Goal: Task Accomplishment & Management: Complete application form

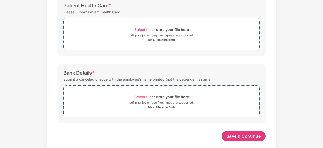
scroll to position [197, 0]
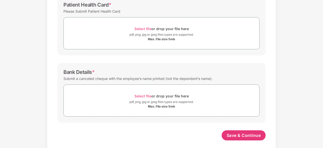
click at [157, 122] on div "Bank Details * Submit a canceled cheque with the employee’s name printed (not t…" at bounding box center [161, 93] width 208 height 60
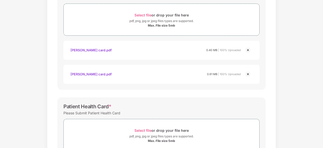
scroll to position [95, 0]
click at [144, 15] on span "Select file" at bounding box center [142, 15] width 17 height 4
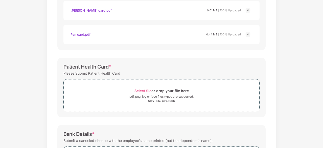
scroll to position [160, 0]
click at [147, 90] on span "Select file" at bounding box center [142, 90] width 17 height 4
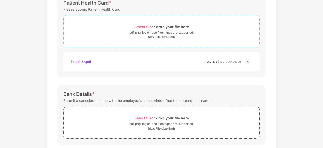
scroll to position [250, 0]
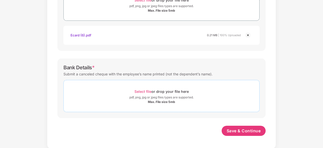
click at [144, 89] on span "Select file" at bounding box center [142, 91] width 17 height 4
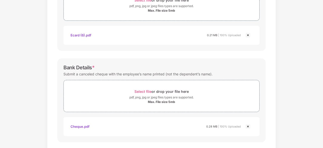
scroll to position [274, 0]
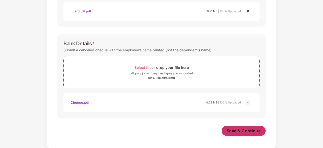
click at [242, 131] on span "Save & Continue" at bounding box center [244, 131] width 34 height 6
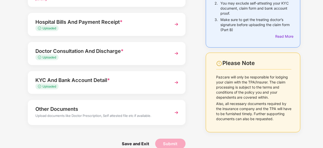
scroll to position [82, 0]
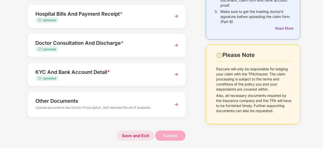
click at [135, 135] on span "Save and Exit" at bounding box center [135, 135] width 37 height 10
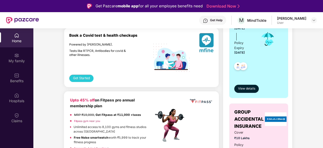
scroll to position [137, 0]
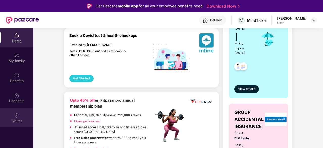
click at [16, 118] on div "Claims" at bounding box center [16, 120] width 33 height 5
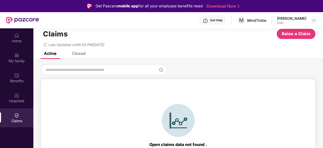
scroll to position [28, 0]
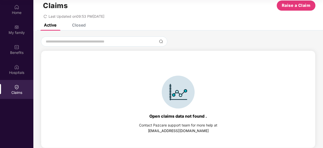
click at [182, 117] on div "Open claims data not found ." at bounding box center [178, 115] width 58 height 5
click at [242, 111] on div "Open claims data not found . Contact Pazcare support team for more help at [EMA…" at bounding box center [178, 104] width 269 height 97
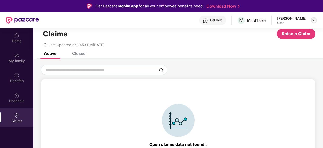
click at [314, 21] on img at bounding box center [314, 20] width 4 height 4
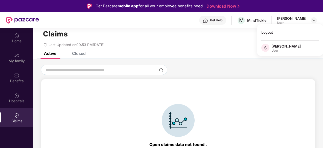
click at [240, 40] on div "Last Updated on 09:53 PM[DATE]" at bounding box center [178, 43] width 274 height 8
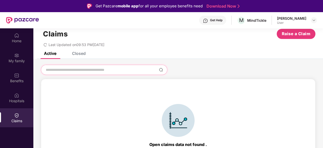
click at [77, 70] on input at bounding box center [101, 69] width 112 height 5
type input "**********"
click at [161, 70] on img at bounding box center [161, 70] width 4 height 4
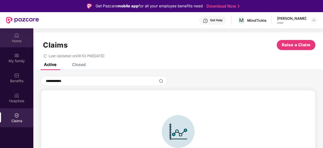
click at [18, 39] on div "Home" at bounding box center [16, 40] width 33 height 5
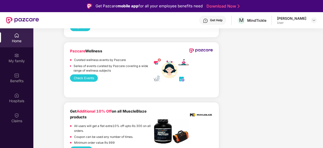
scroll to position [1707, 0]
